Goal: Use online tool/utility: Utilize a website feature to perform a specific function

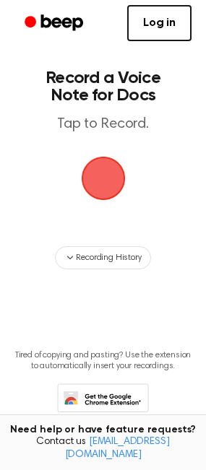
click at [96, 177] on span "button" at bounding box center [103, 179] width 44 height 44
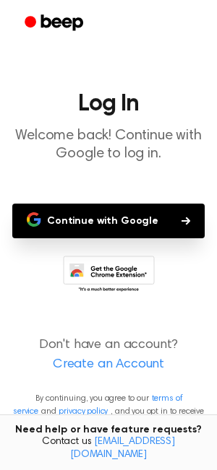
click at [134, 233] on button "Continue with Google" at bounding box center [108, 221] width 192 height 35
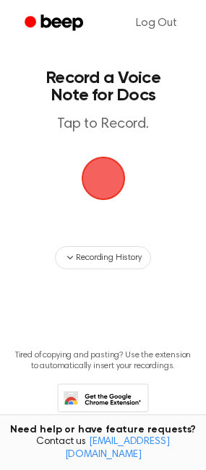
click at [108, 163] on span "button" at bounding box center [102, 178] width 47 height 47
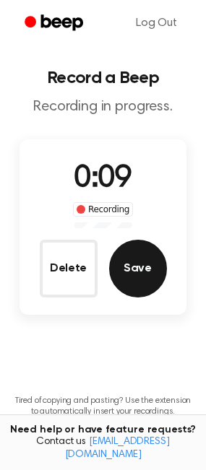
click at [153, 263] on button "Save" at bounding box center [138, 269] width 58 height 58
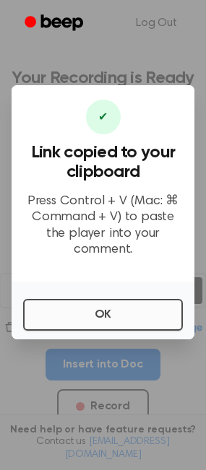
click at [155, 306] on button "OK" at bounding box center [103, 315] width 160 height 32
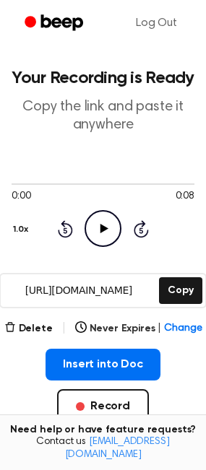
click at [91, 234] on icon "Play Audio" at bounding box center [103, 228] width 37 height 37
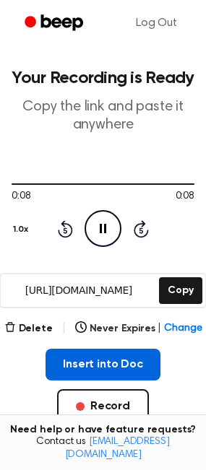
click at [130, 368] on button "Insert into Doc" at bounding box center [103, 365] width 115 height 32
